Goal: Use online tool/utility: Utilize a website feature to perform a specific function

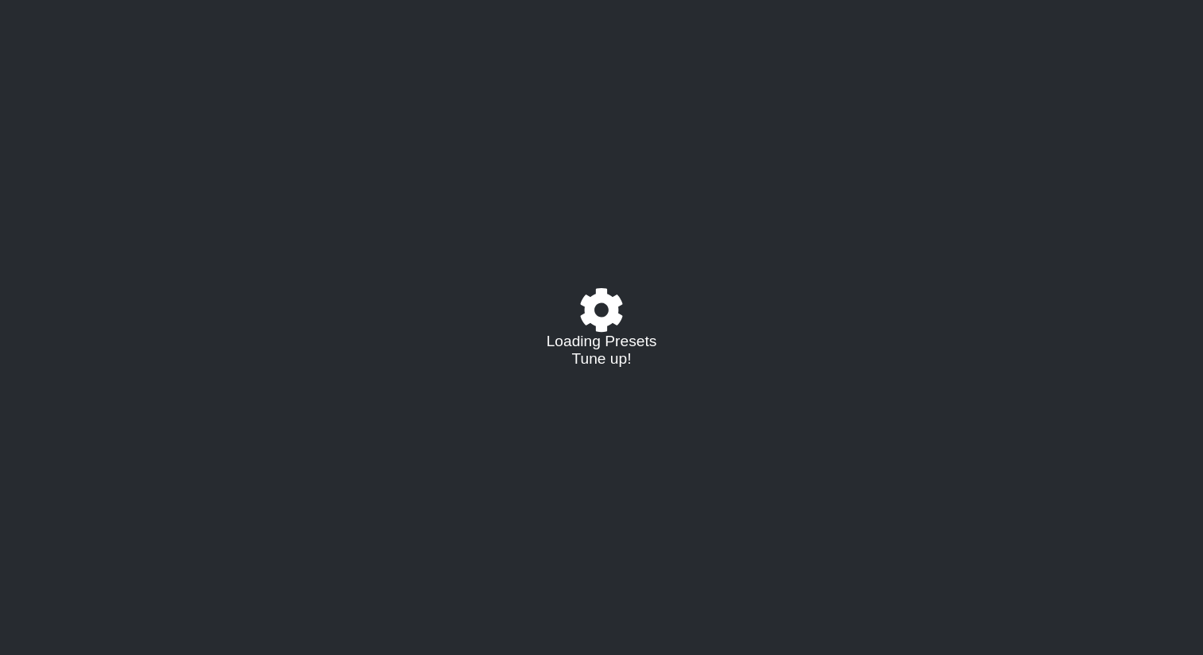
select select "/023927597434"
select select "Eb"
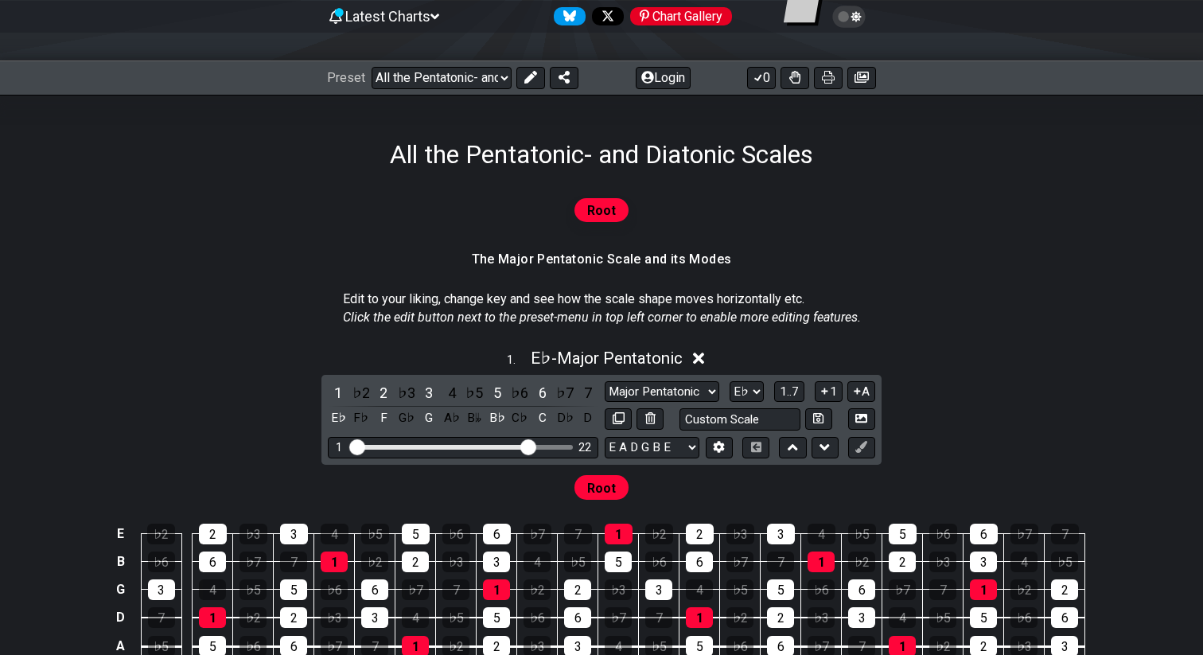
scroll to position [255, 0]
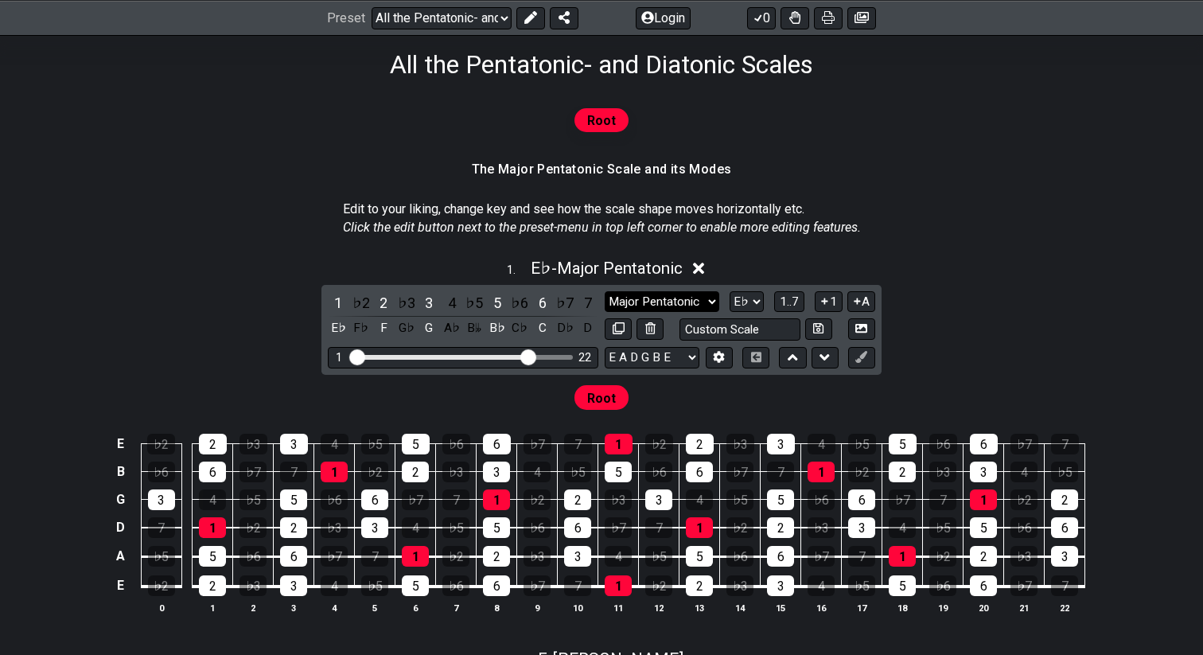
click at [707, 298] on select "Major Pentatonic Root Minor Pentatonic Major Pentatonic Minor Blues Major Blues…" at bounding box center [662, 301] width 115 height 21
select select "Root"
click at [605, 291] on select "Major Pentatonic Root Minor Pentatonic Major Pentatonic Minor Blues Major Blues…" at bounding box center [662, 301] width 115 height 21
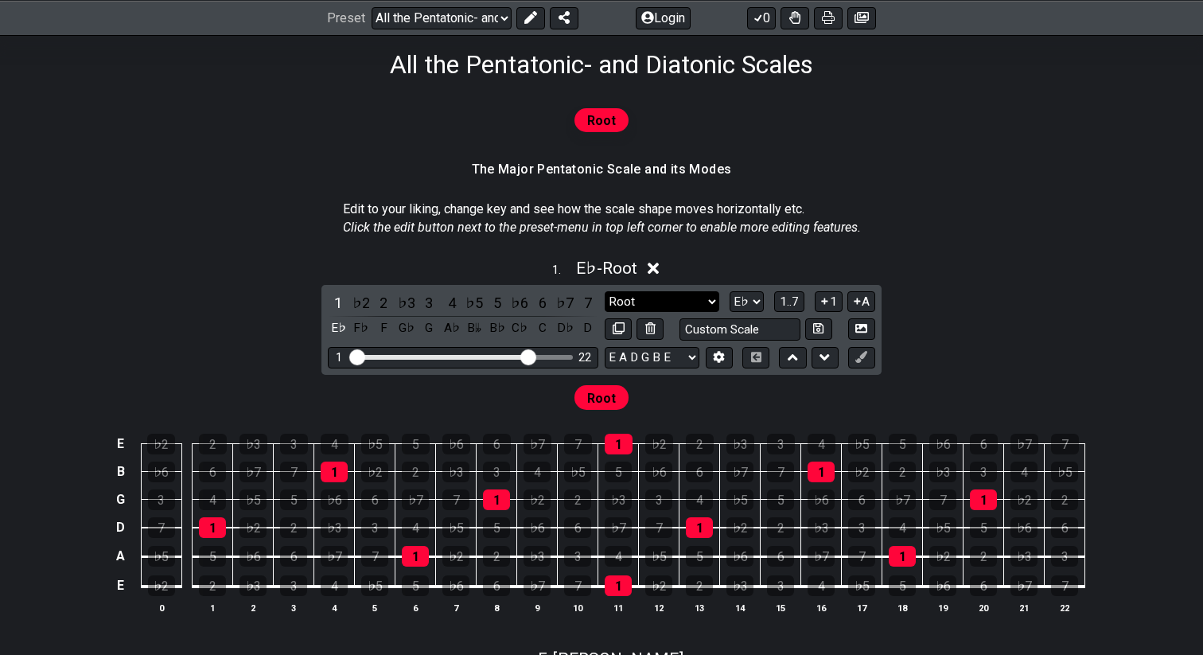
click at [653, 298] on select "Major Pentatonic Root Minor Pentatonic Major Pentatonic Minor Blues Major Blues…" at bounding box center [662, 301] width 115 height 21
click at [605, 291] on select "Major Pentatonic Root Minor Pentatonic Major Pentatonic Minor Blues Major Blues…" at bounding box center [662, 301] width 115 height 21
click at [543, 337] on div "C" at bounding box center [542, 328] width 21 height 21
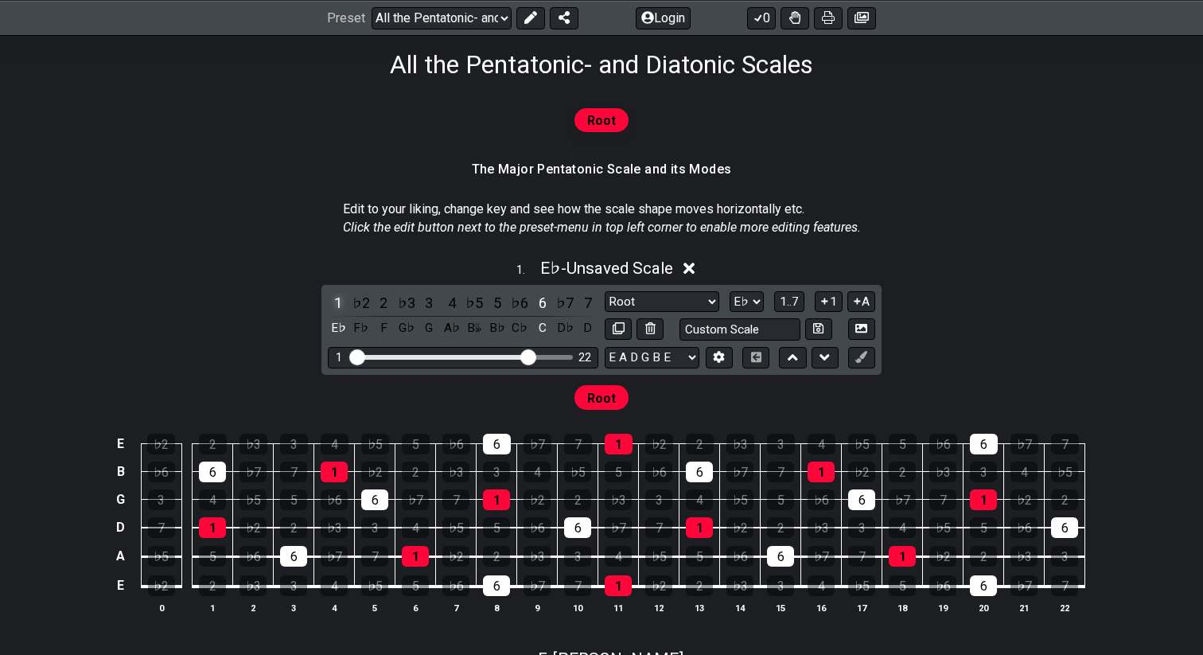
click at [342, 302] on div "1" at bounding box center [338, 302] width 21 height 21
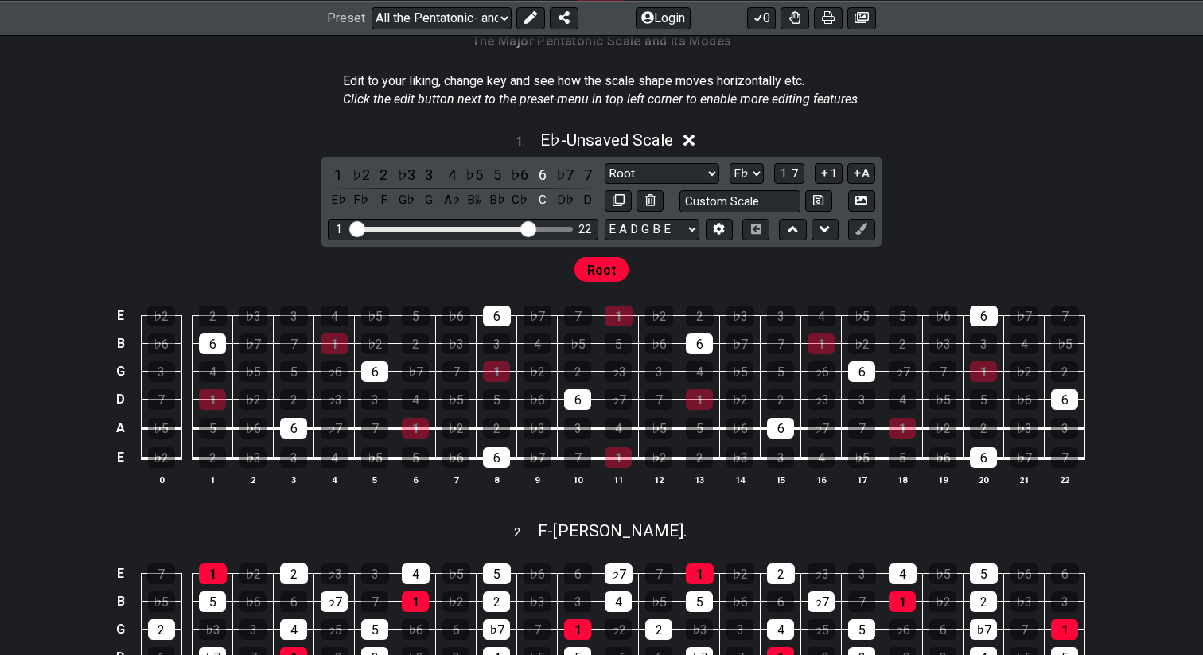
scroll to position [402, 0]
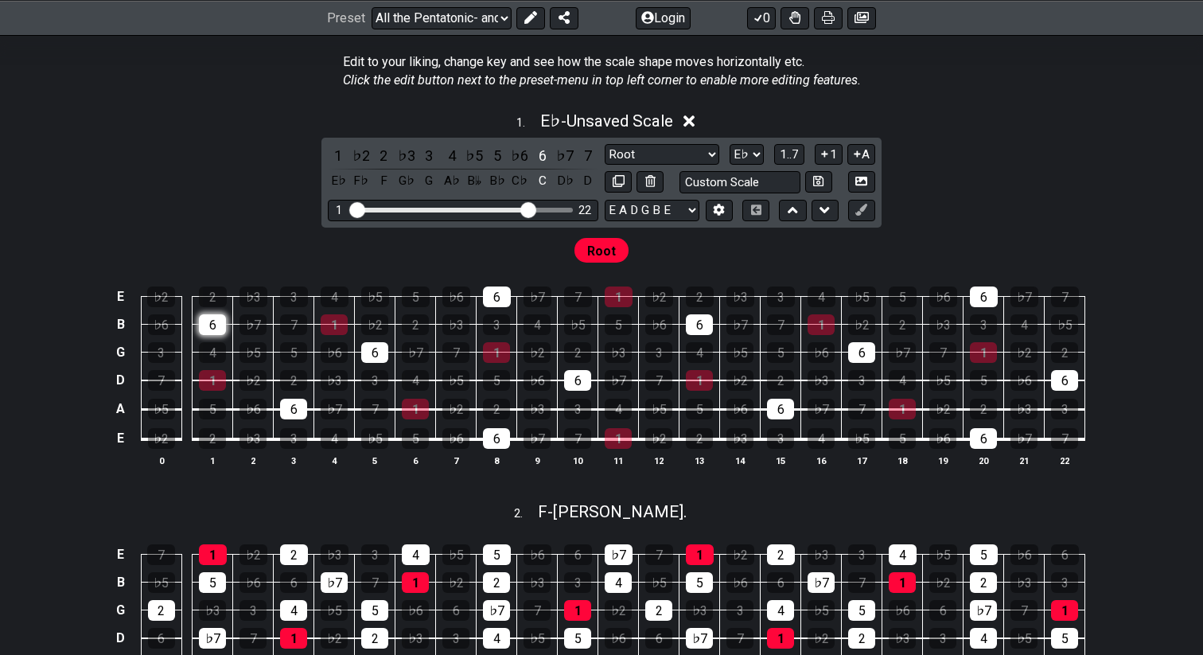
click at [216, 323] on div "6" at bounding box center [212, 324] width 27 height 21
click at [759, 154] on select "A♭ A A♯ B♭ B C C♯ D♭ D D♯ E♭ E F F♯ G♭ G G♯" at bounding box center [747, 154] width 34 height 21
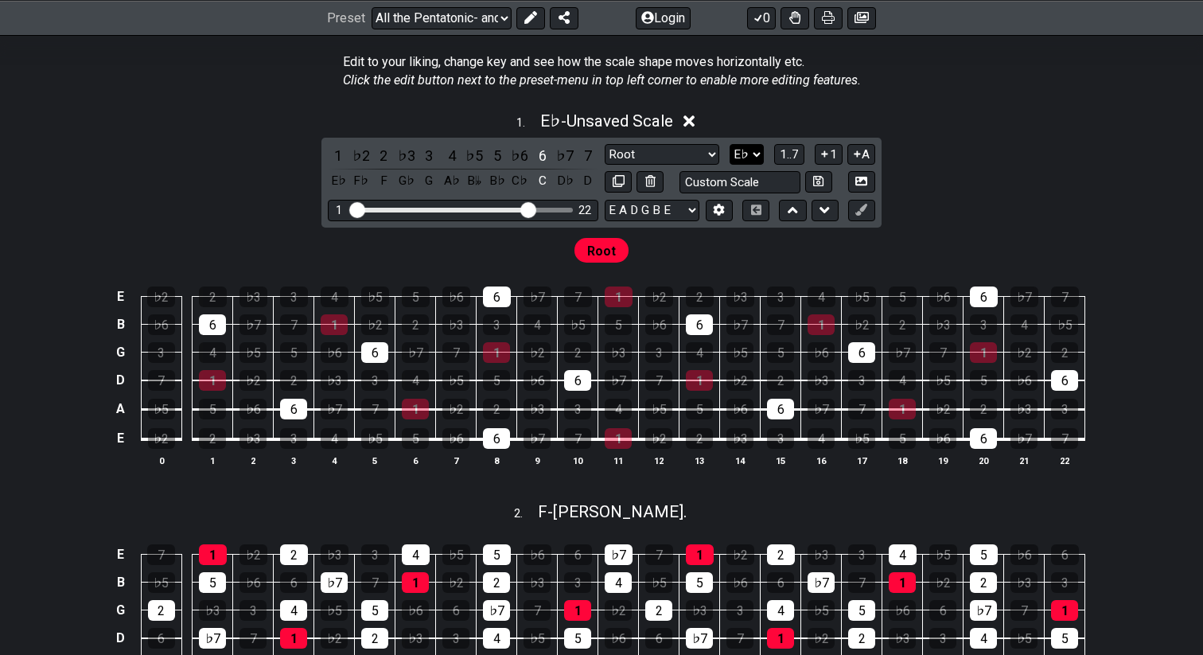
select select "C"
click at [730, 144] on select "A♭ A A♯ B♭ B C C♯ D♭ D D♯ E♭ E F F♯ G♭ G G♯" at bounding box center [747, 154] width 34 height 21
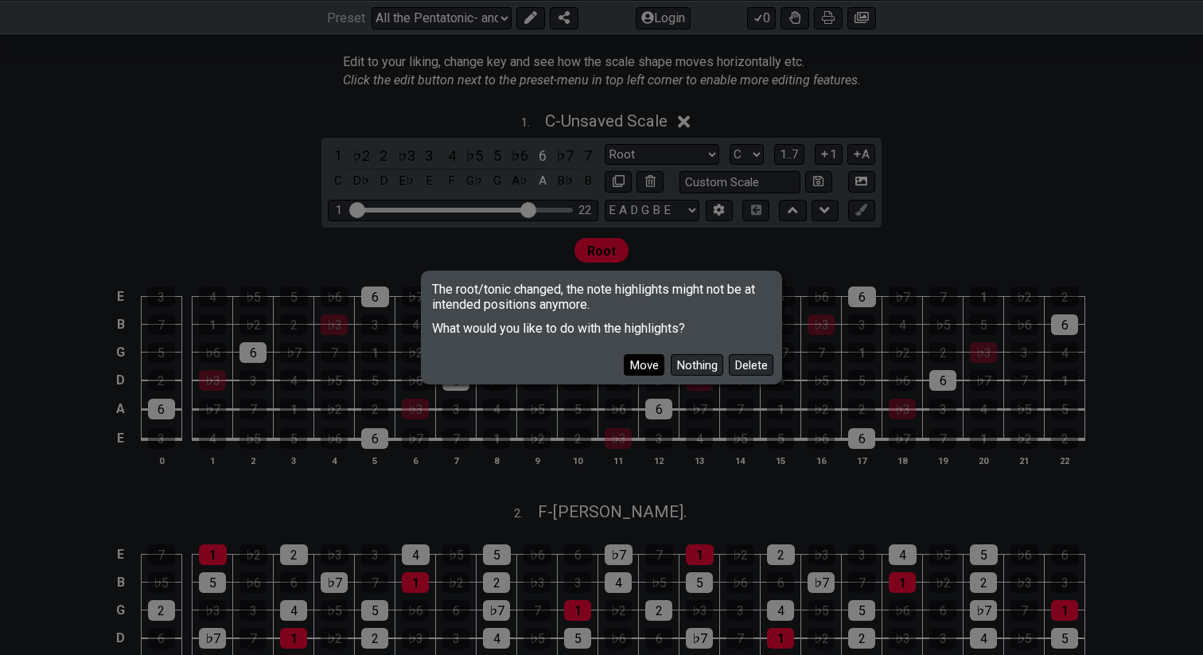
click at [652, 368] on button "Move" at bounding box center [644, 364] width 41 height 21
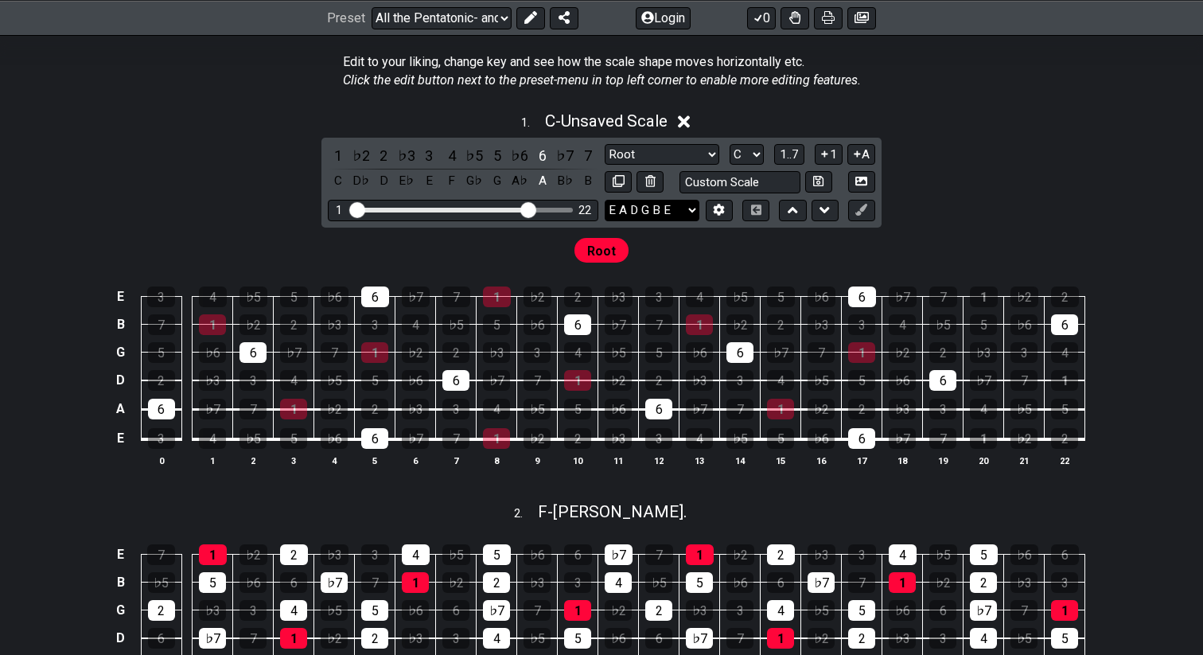
click at [659, 218] on select "E A D G B E E A D G B E E A D G B E B E A D F♯ B A D G C E A D A D G B E E♭ A♭ …" at bounding box center [652, 210] width 95 height 21
click at [605, 200] on select "E A D G B E E A D G B E E A D G B E B E A D F♯ B A D G C E A D A D G B E E♭ A♭ …" at bounding box center [652, 210] width 95 height 21
